Goal: Answer question/provide support

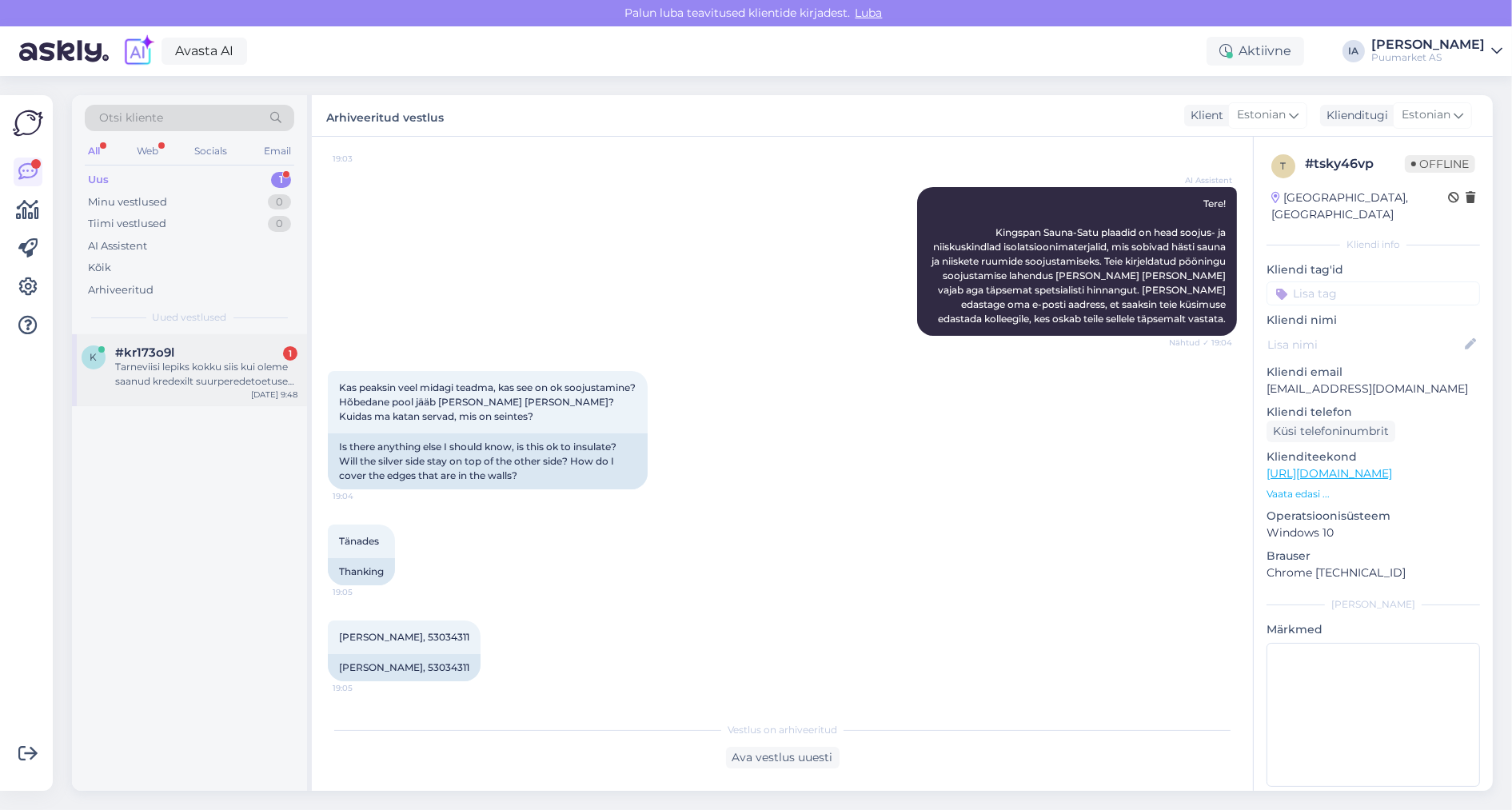
click at [172, 389] on div "Tarneviisi lepiks kokku siis kui oleme saanud kredexilt suurperedetoetuse vastu…" at bounding box center [206, 374] width 183 height 29
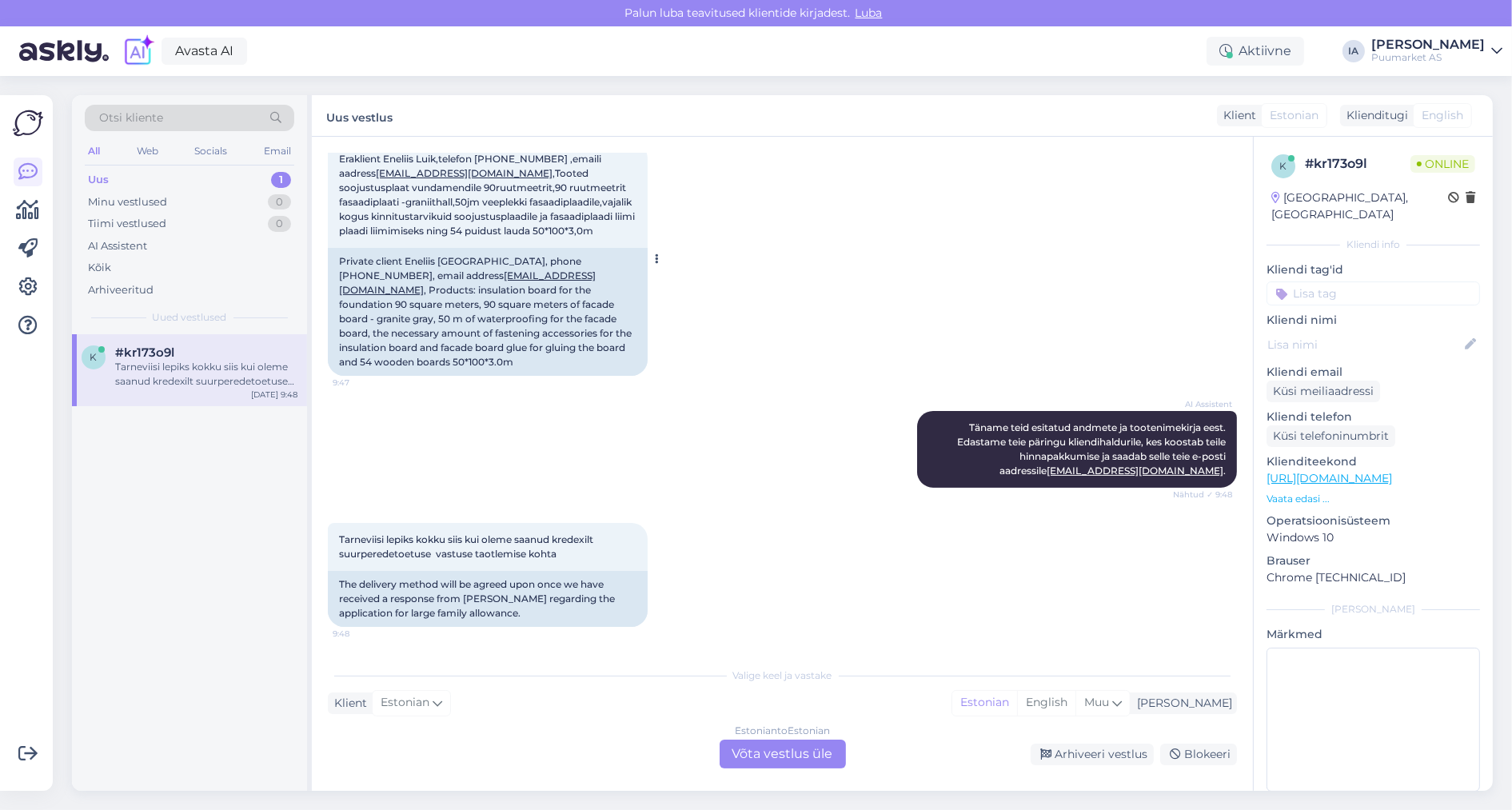
scroll to position [344, 0]
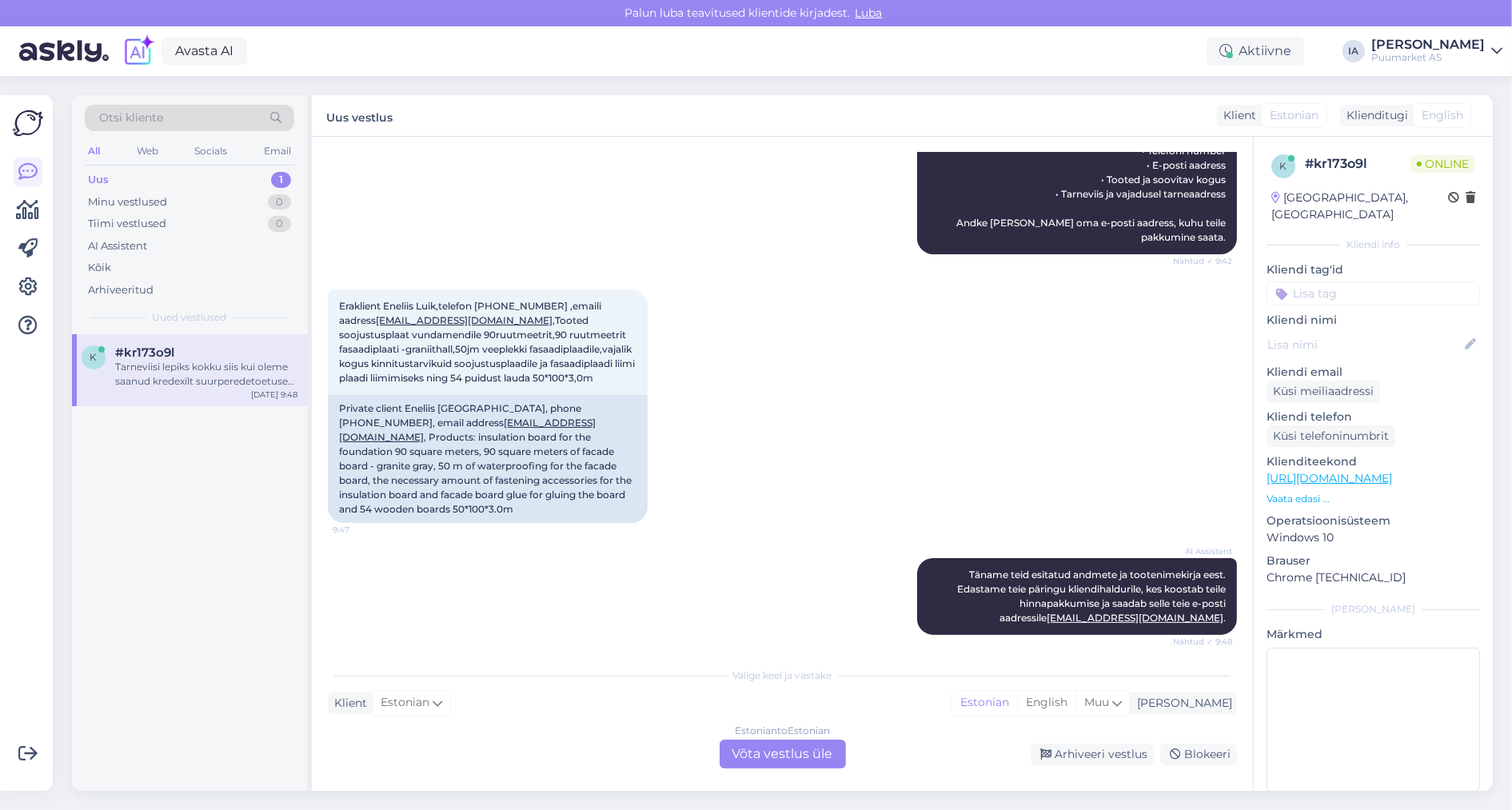
click at [801, 764] on div "Estonian to Estonian Võta vestlus üle" at bounding box center [783, 754] width 126 height 29
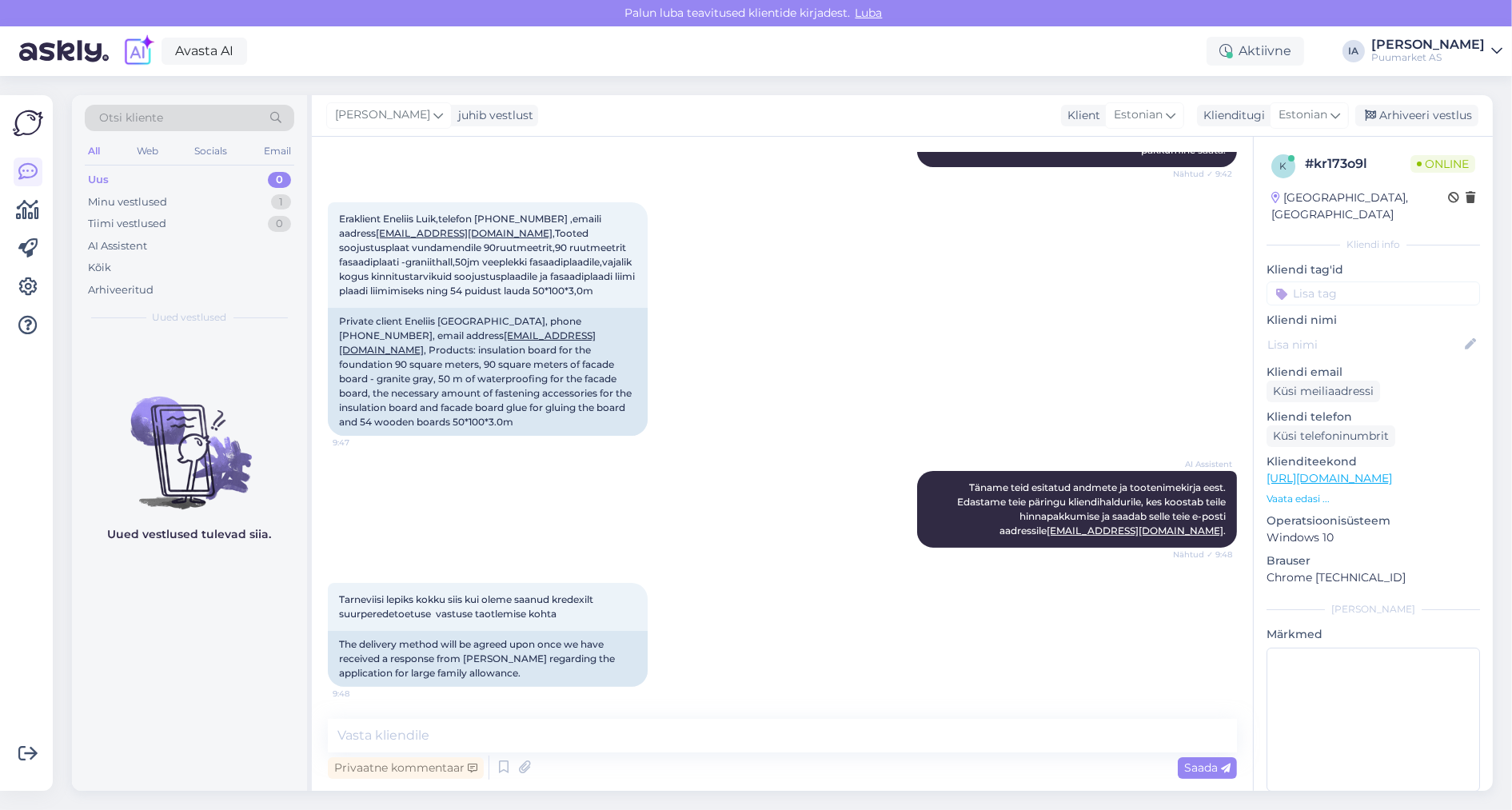
scroll to position [679, 0]
click at [514, 767] on icon at bounding box center [503, 768] width 19 height 24
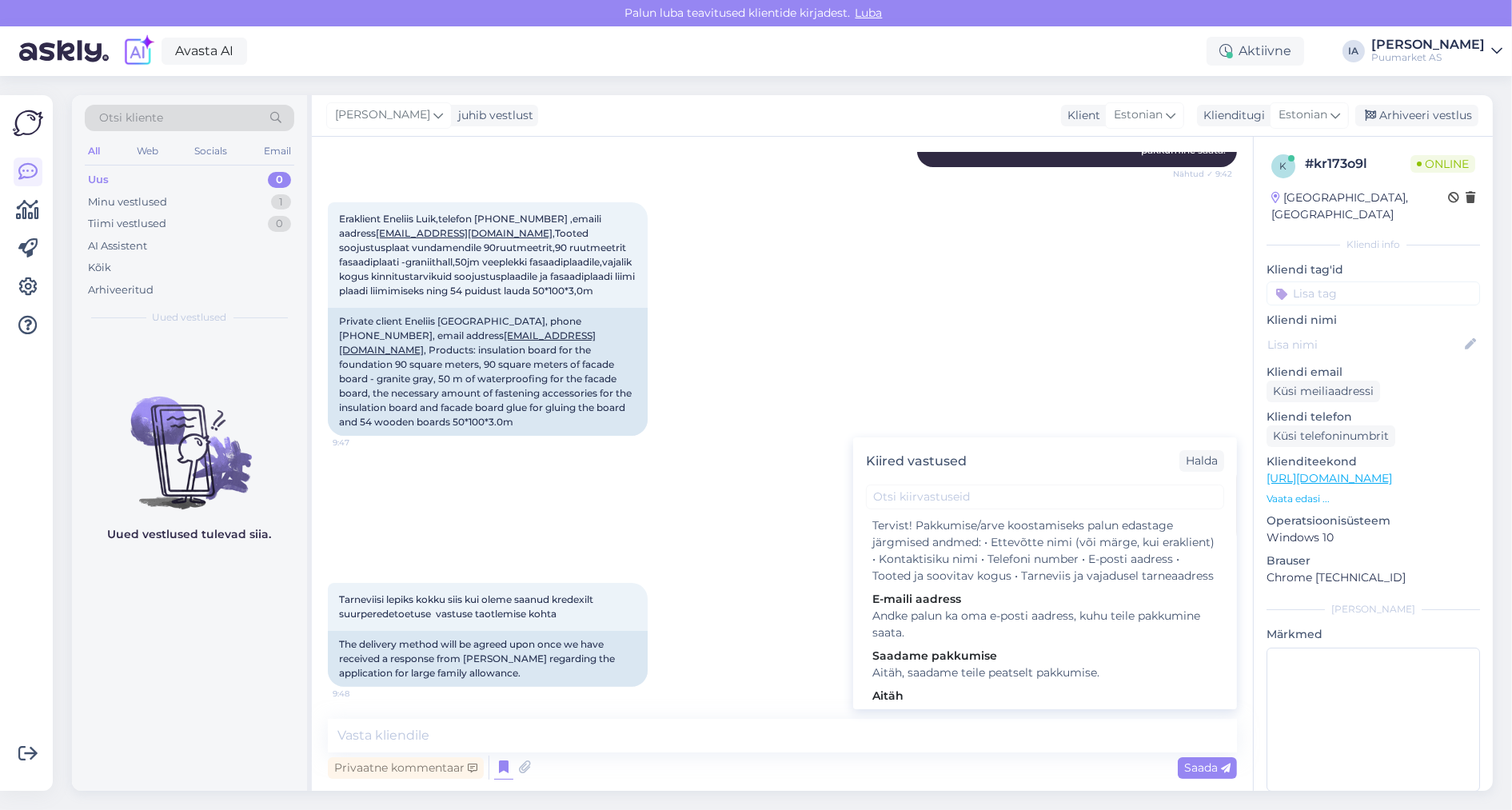
scroll to position [320, 0]
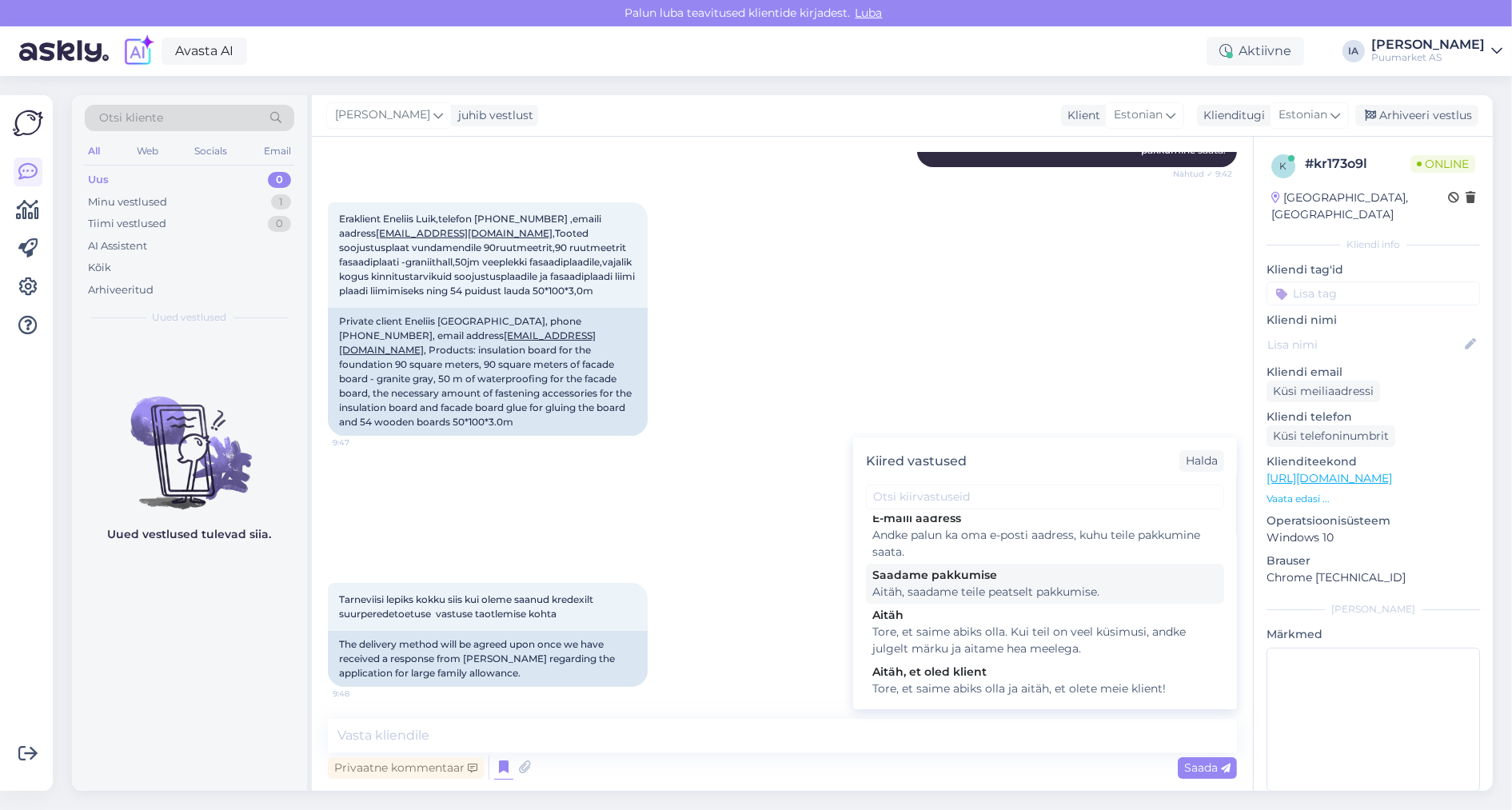
click at [982, 600] on div "Aitäh, saadame teile peatselt pakkumise." at bounding box center [1045, 592] width 345 height 17
type textarea "Aitäh, saadame teile peatselt pakkumise."
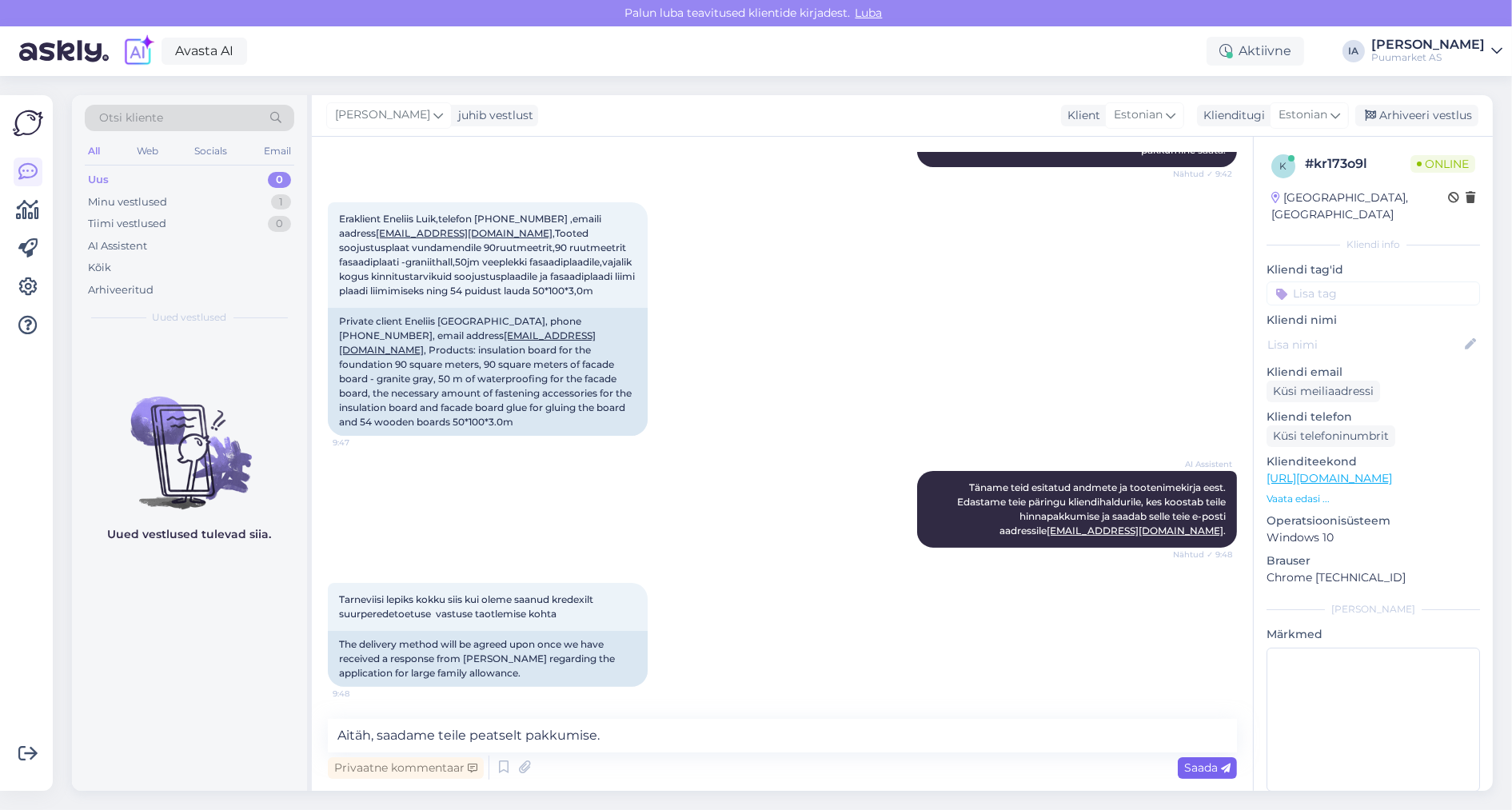
click at [1207, 763] on span "Saada" at bounding box center [1207, 767] width 46 height 14
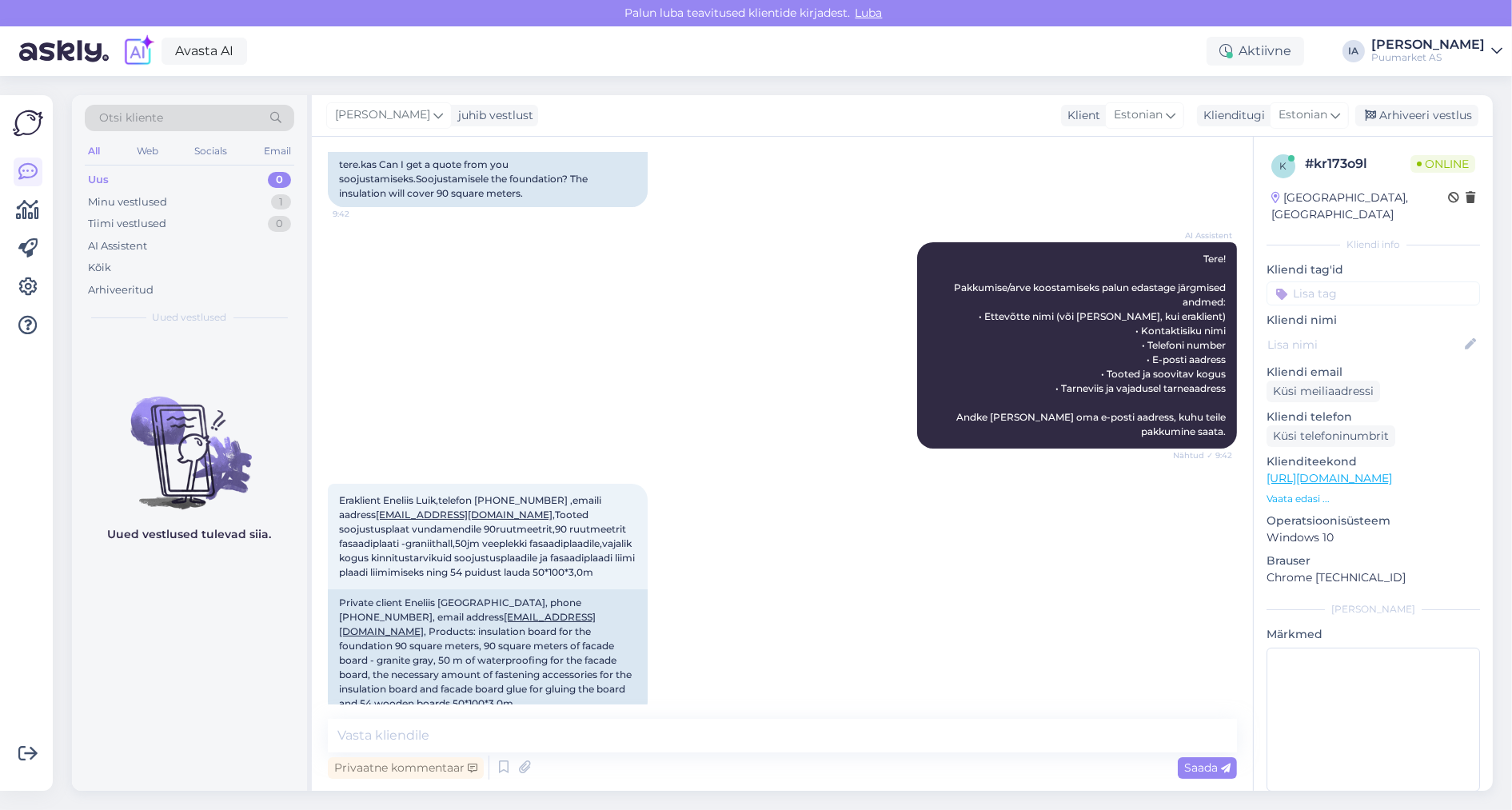
scroll to position [0, 0]
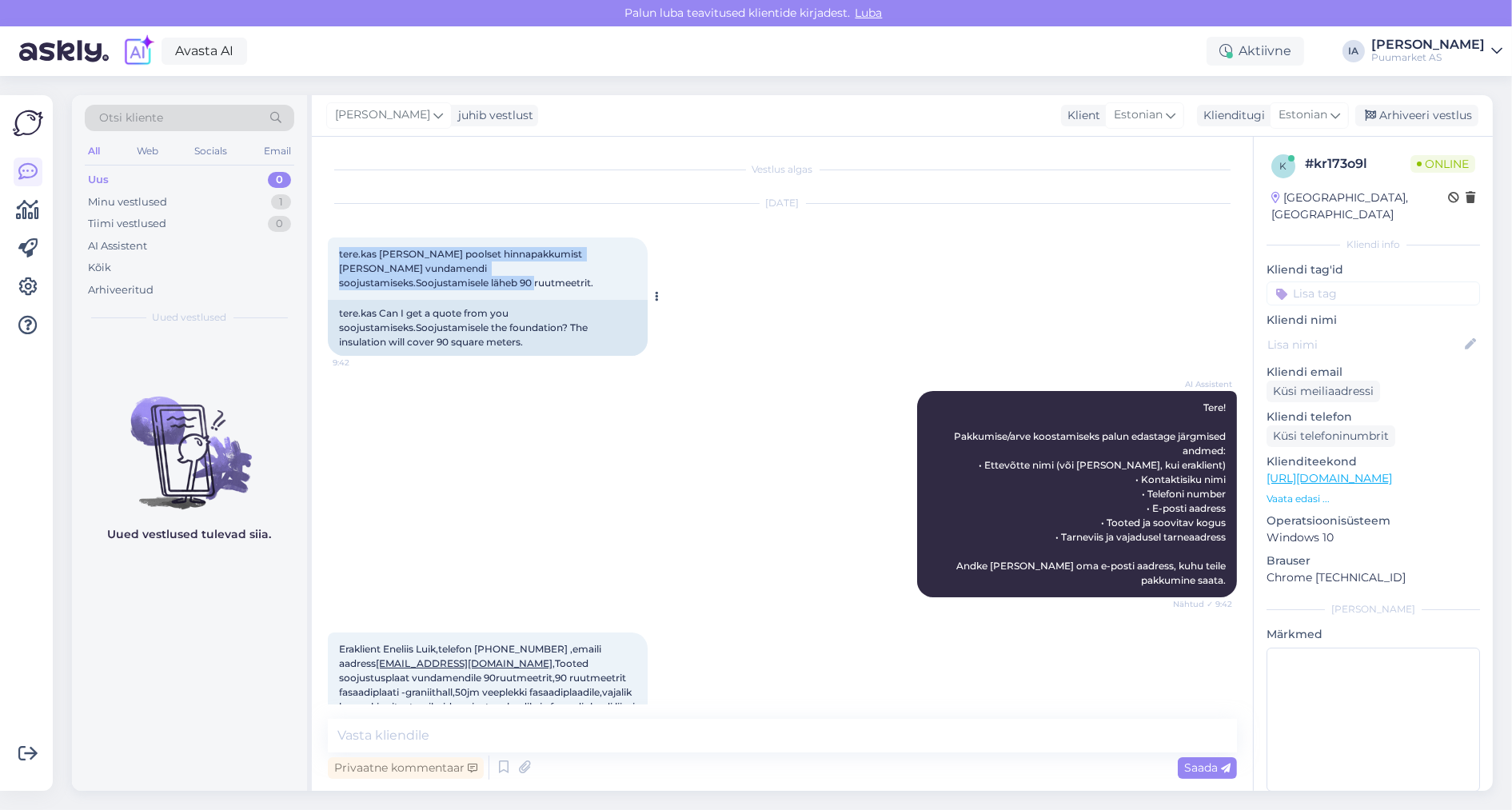
drag, startPoint x: 338, startPoint y: 263, endPoint x: 471, endPoint y: 296, distance: 137.0
click at [471, 296] on div "tere.kas [PERSON_NAME] poolset hinnapakkumist [PERSON_NAME] vundamendi soojusta…" at bounding box center [487, 269] width 320 height 62
copy span "tere.kas [PERSON_NAME] poolset hinnapakkumist [PERSON_NAME] vundamendi soojusta…"
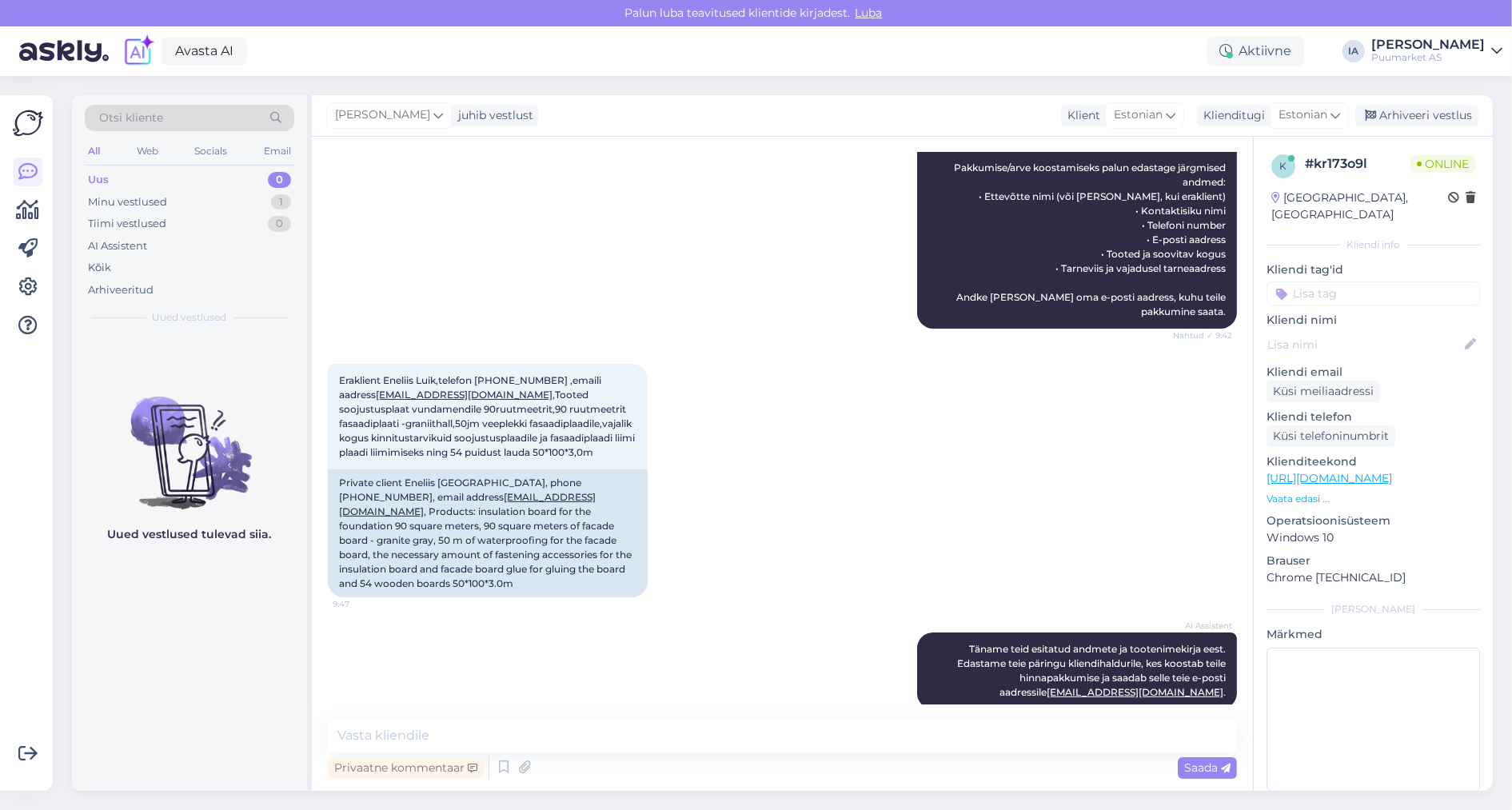
scroll to position [399, 0]
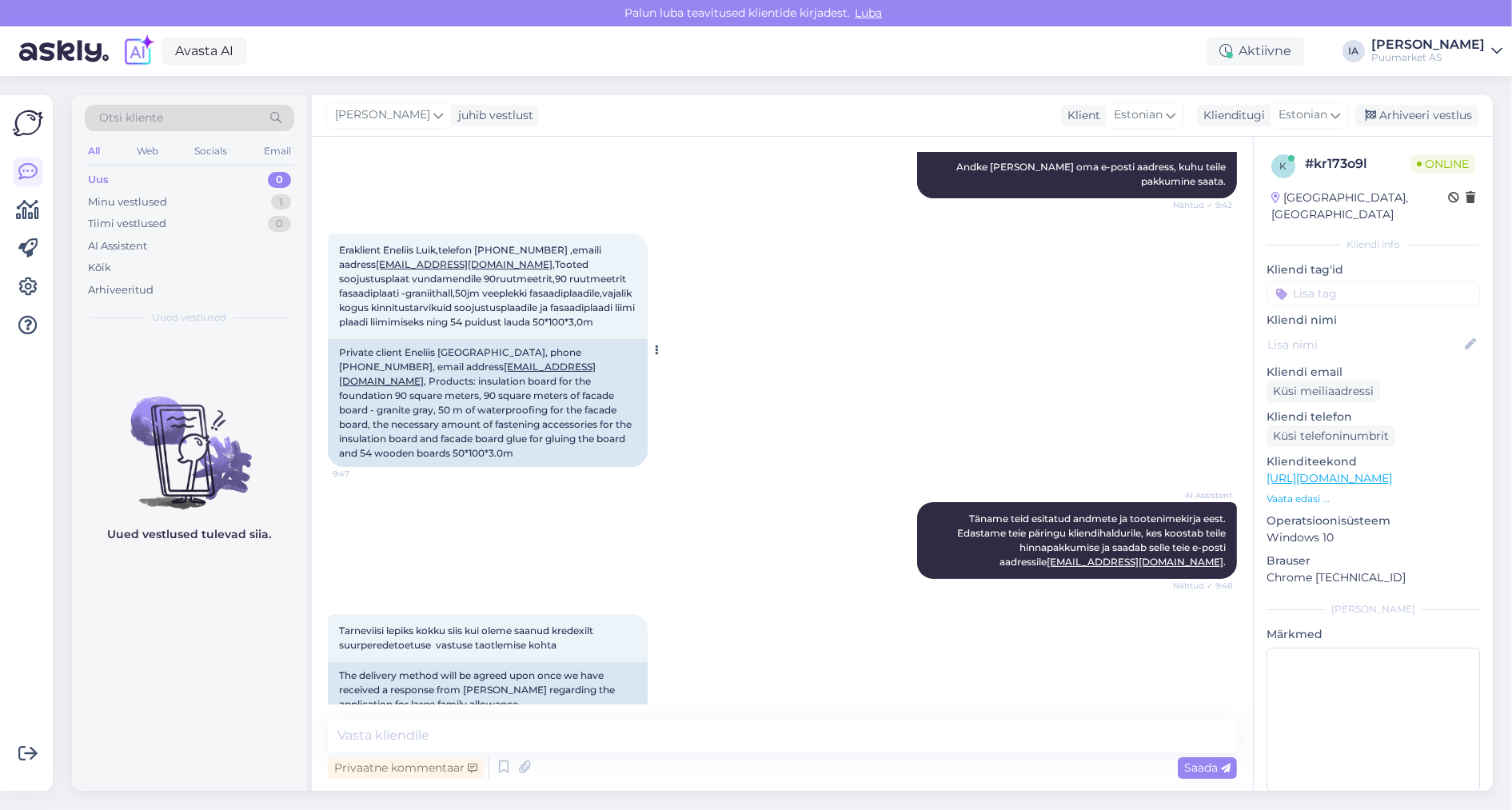
drag, startPoint x: 340, startPoint y: 325, endPoint x: 522, endPoint y: 449, distance: 220.2
click at [522, 339] on div "Eraklient Eneliis Luik,telefon [PHONE_NUMBER] ,emaili aadress [EMAIL_ADDRESS][D…" at bounding box center [487, 285] width 320 height 105
copy span "Eraklient Eneliis Luik,telefon [PHONE_NUMBER] ,emaili aadress [EMAIL_ADDRESS][D…"
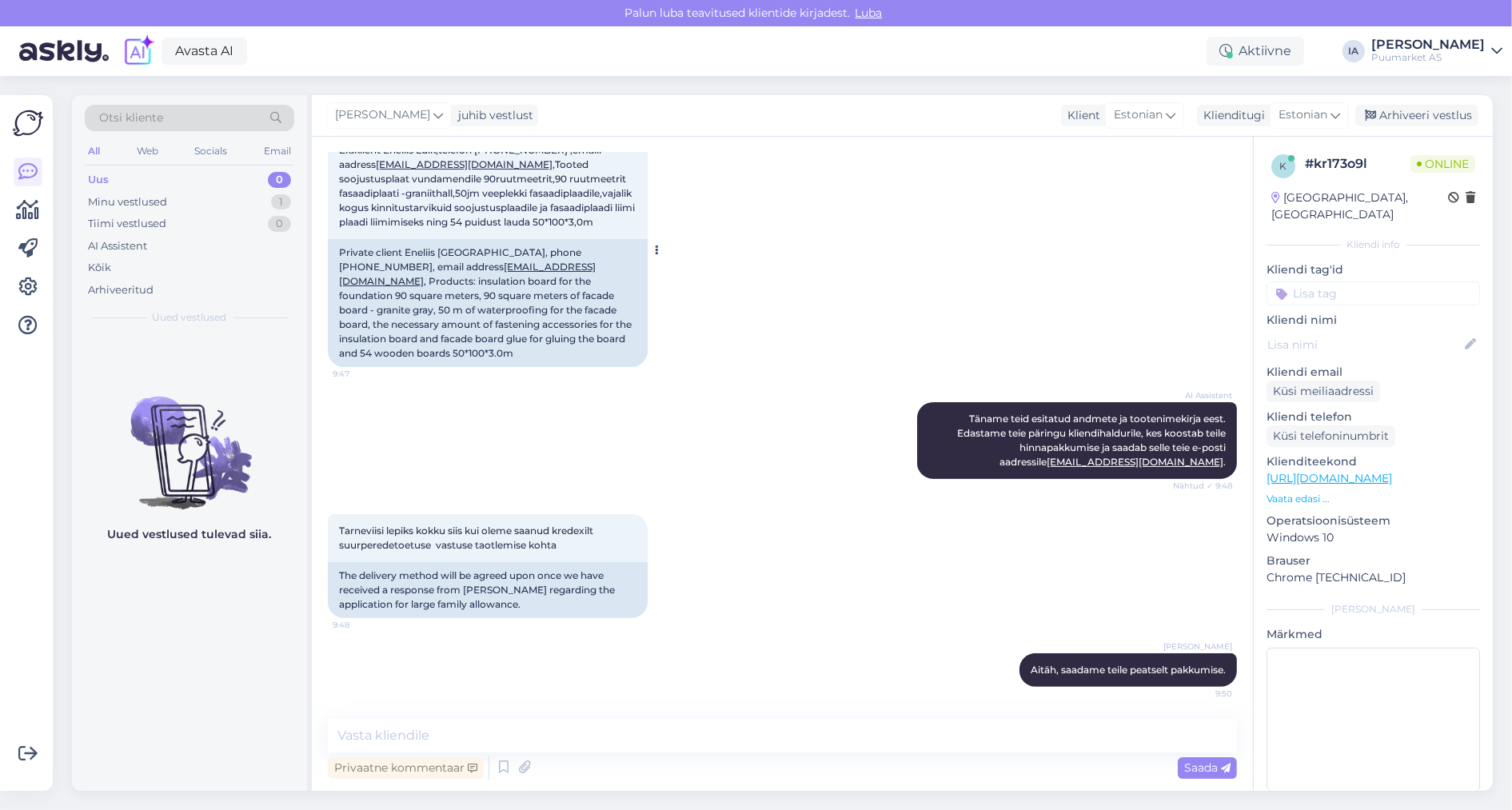
scroll to position [752, 0]
click at [1393, 115] on div "Arhiveeri vestlus" at bounding box center [1417, 115] width 123 height 22
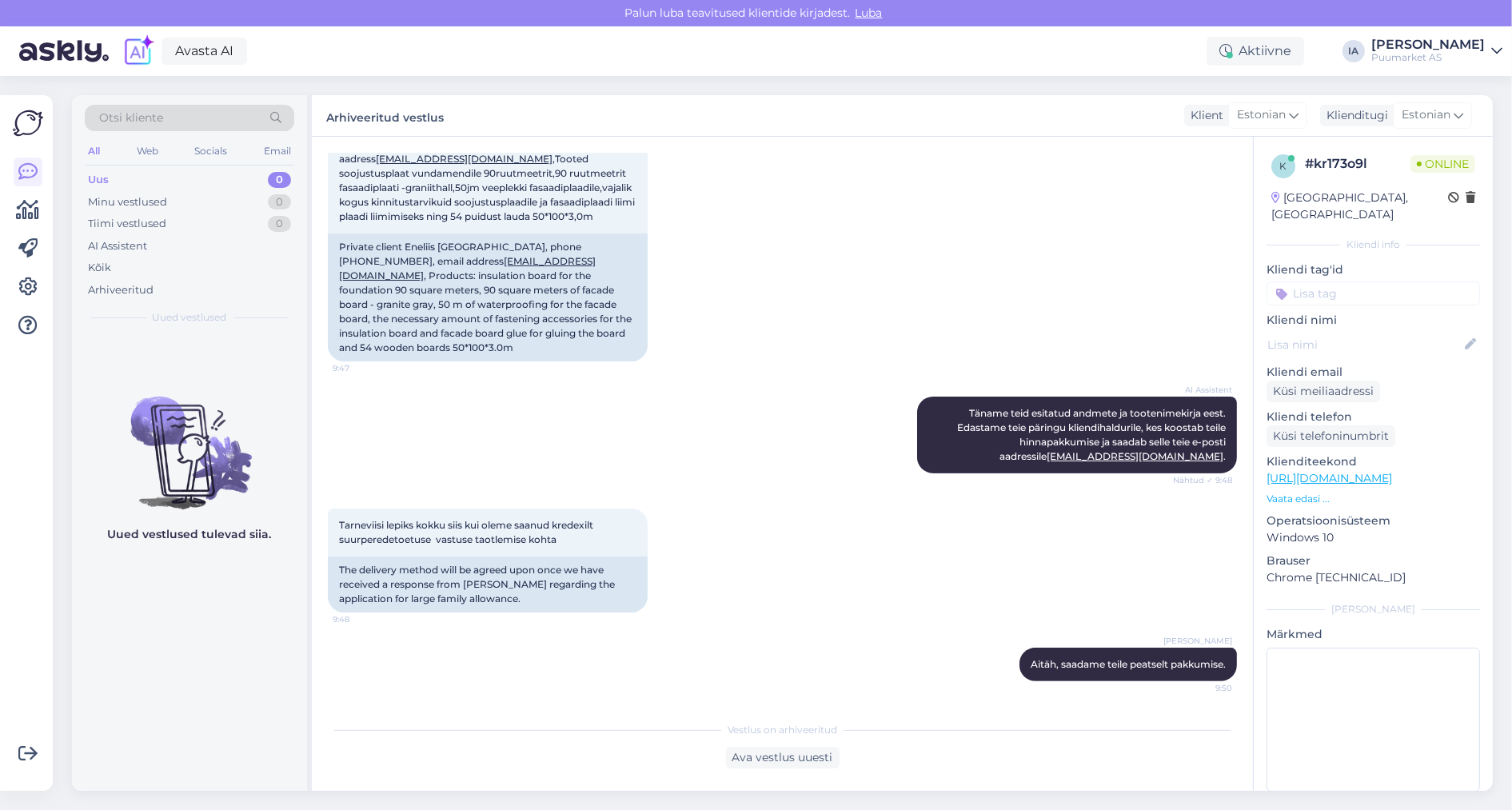
scroll to position [761, 0]
click at [167, 210] on div "Minu vestlused" at bounding box center [127, 202] width 79 height 16
click at [163, 232] on div "Tiimi vestlused" at bounding box center [126, 223] width 78 height 16
click at [147, 254] on div "AI Assistent" at bounding box center [117, 246] width 59 height 16
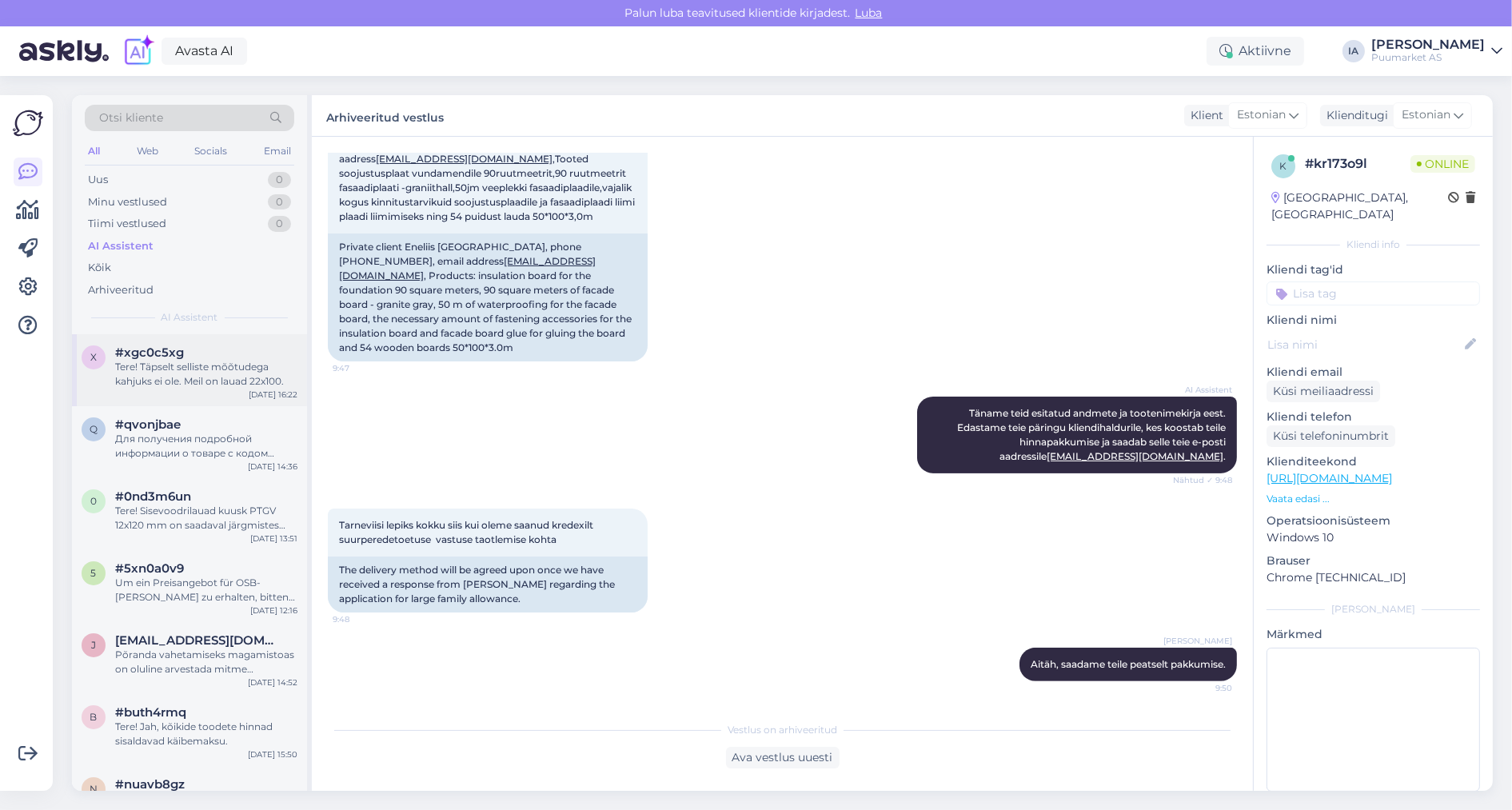
click at [199, 389] on div "Tere! Täpselt selliste mõõtudega kahjuks ei ole. Meil on lauad 22x100." at bounding box center [206, 374] width 183 height 29
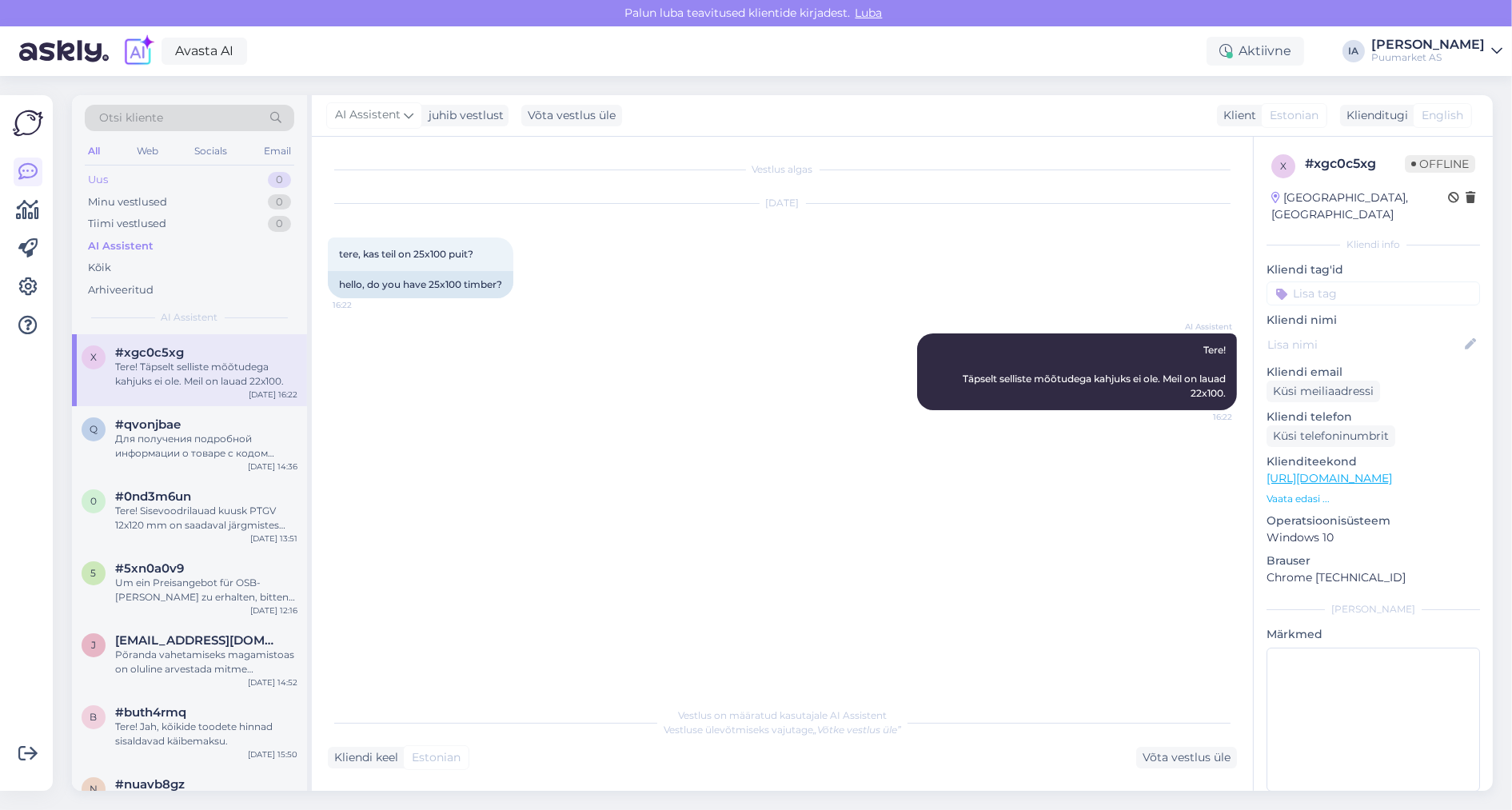
click at [124, 190] on div "Uus 0" at bounding box center [189, 179] width 210 height 23
